Goal: Navigation & Orientation: Go to known website

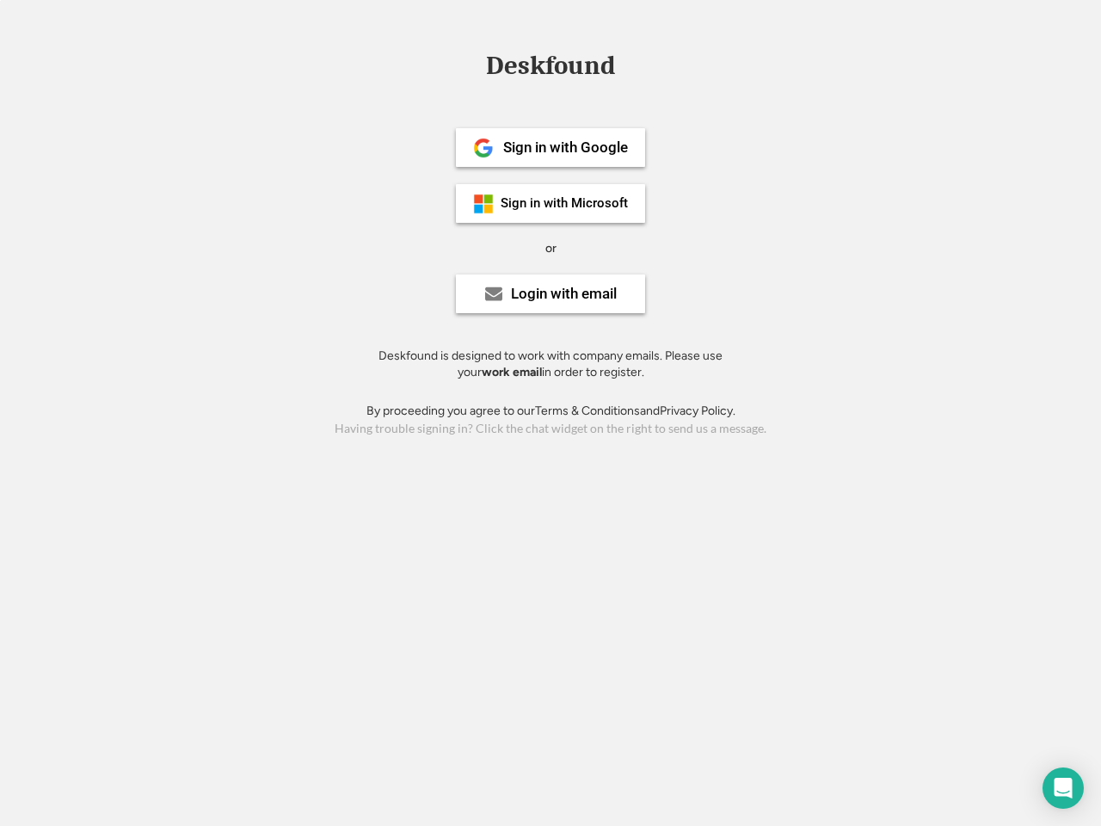
click at [551, 246] on div "or" at bounding box center [550, 248] width 11 height 17
click at [551, 69] on div "Deskfound" at bounding box center [550, 65] width 146 height 27
click at [471, 65] on div "Deskfound" at bounding box center [550, 68] width 1101 height 33
click at [551, 69] on div "Deskfound" at bounding box center [550, 65] width 146 height 27
click at [551, 248] on div "or" at bounding box center [550, 248] width 11 height 17
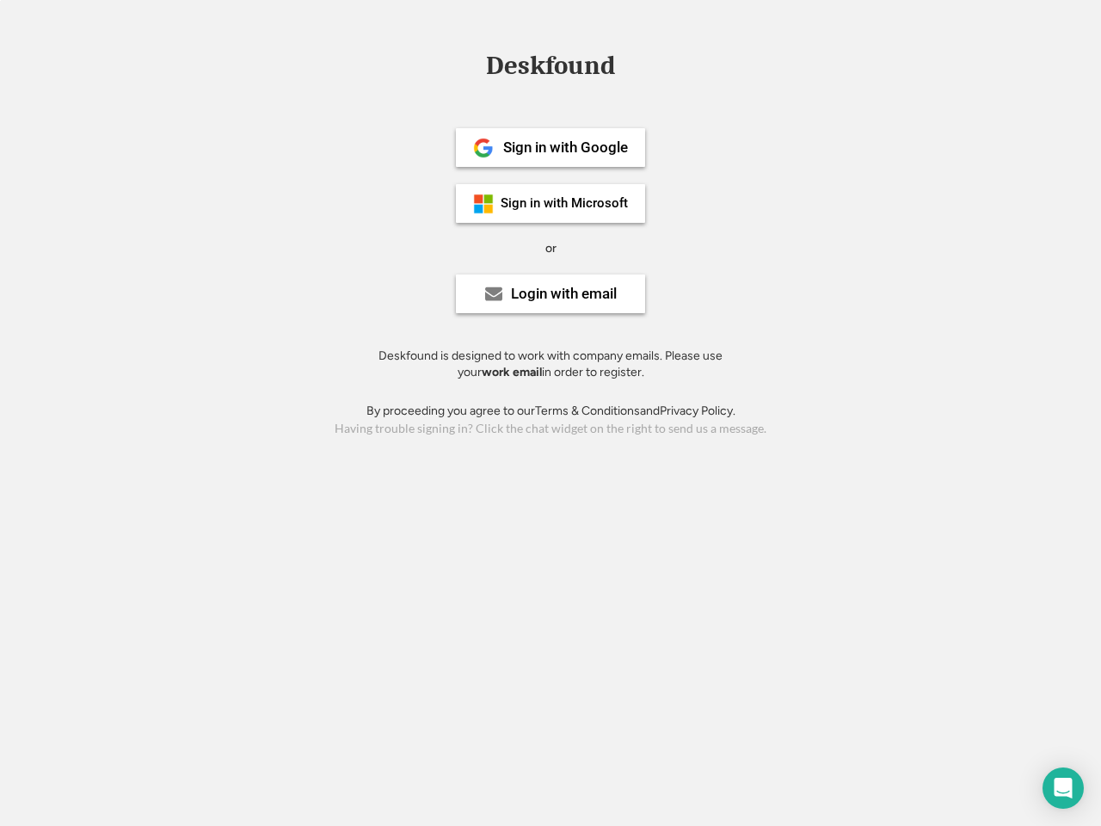
click at [551, 147] on div "Sign in with Google" at bounding box center [565, 147] width 125 height 15
click at [565, 147] on div "Sign in with Google" at bounding box center [565, 147] width 125 height 15
click at [483, 148] on img at bounding box center [483, 148] width 21 height 21
click at [551, 203] on div "Sign in with Microsoft" at bounding box center [564, 203] width 127 height 13
click at [565, 203] on div "Sign in with Microsoft" at bounding box center [564, 203] width 127 height 13
